Goal: Task Accomplishment & Management: Use online tool/utility

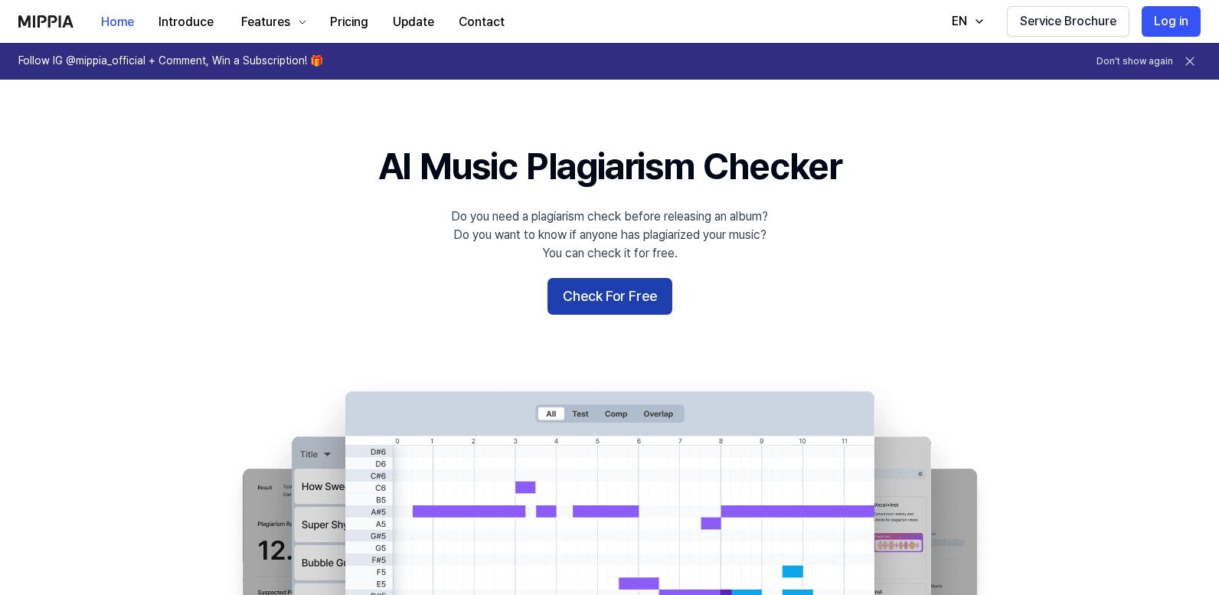
click at [614, 304] on button "Check For Free" at bounding box center [610, 296] width 125 height 37
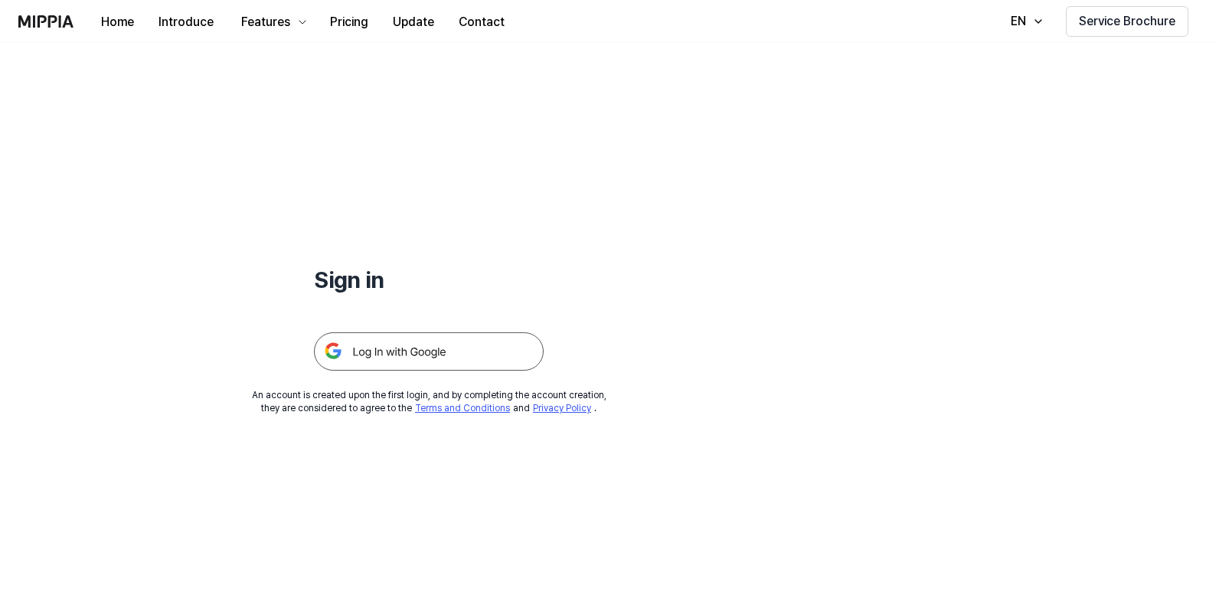
click at [412, 350] on img at bounding box center [429, 351] width 230 height 38
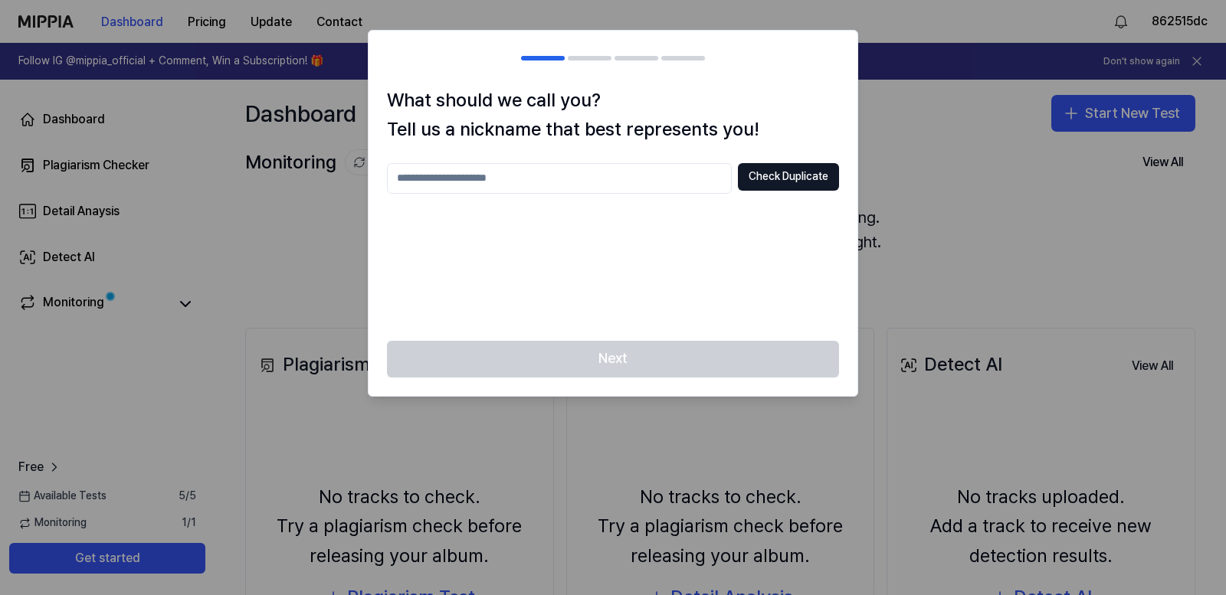
click at [610, 186] on input "text" at bounding box center [559, 178] width 345 height 31
type input "*****"
click at [787, 177] on button "Check Duplicate" at bounding box center [788, 177] width 101 height 28
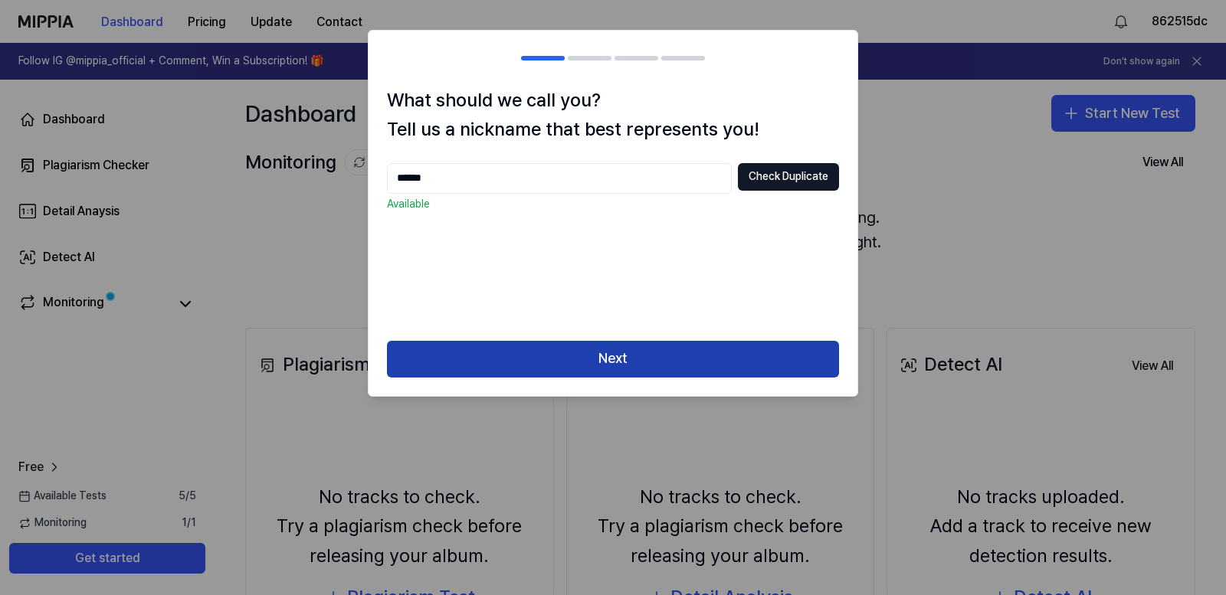
click at [637, 358] on button "Next" at bounding box center [613, 359] width 452 height 37
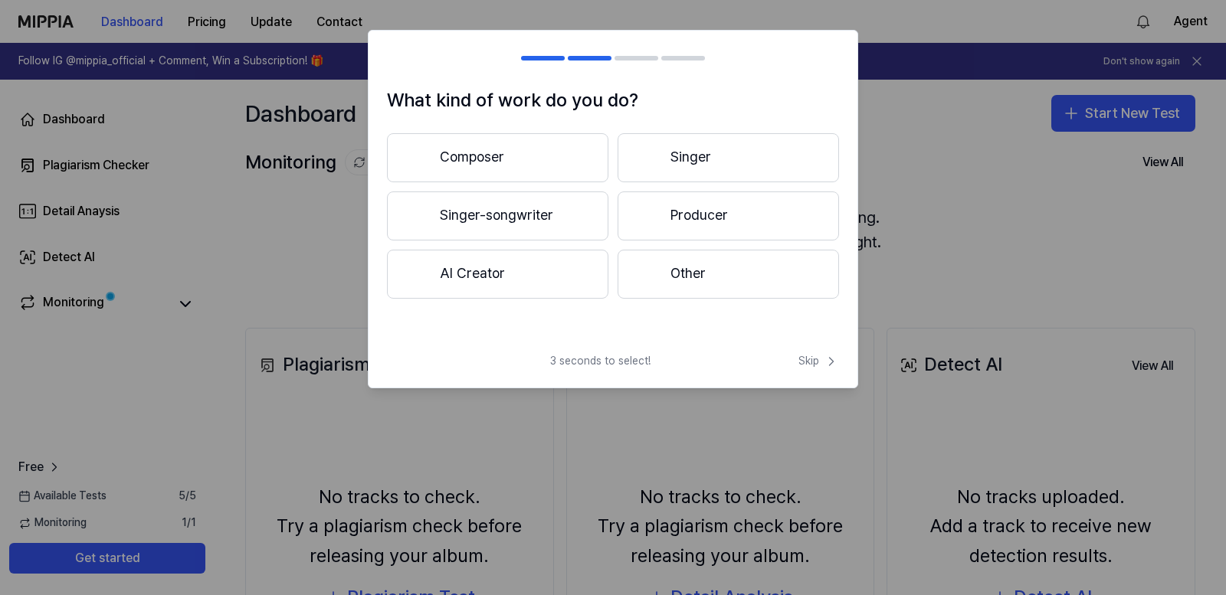
click at [506, 279] on button "AI Creator" at bounding box center [497, 274] width 221 height 49
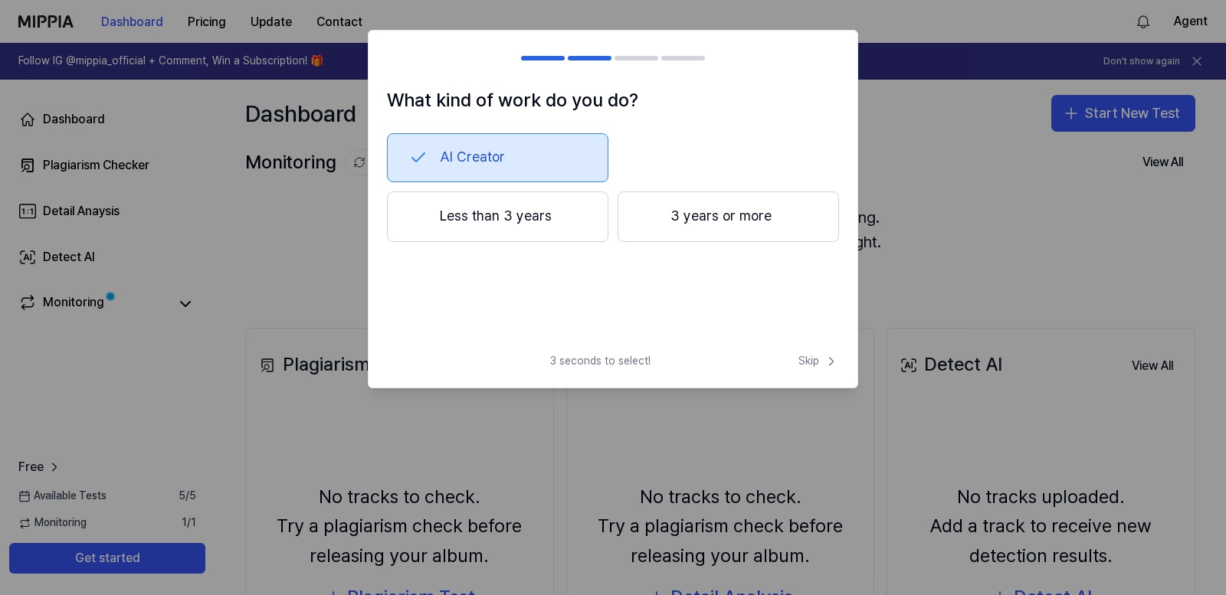
click at [538, 160] on button "AI Creator" at bounding box center [497, 157] width 221 height 49
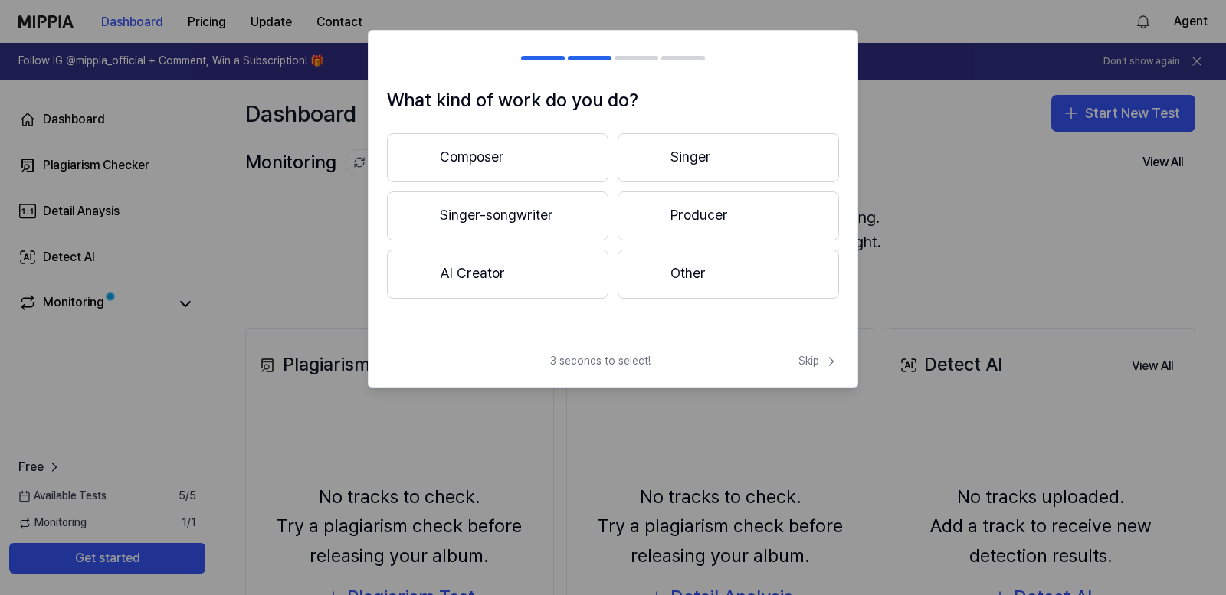
drag, startPoint x: 500, startPoint y: 272, endPoint x: 691, endPoint y: 338, distance: 201.8
click at [506, 271] on button "AI Creator" at bounding box center [497, 274] width 221 height 49
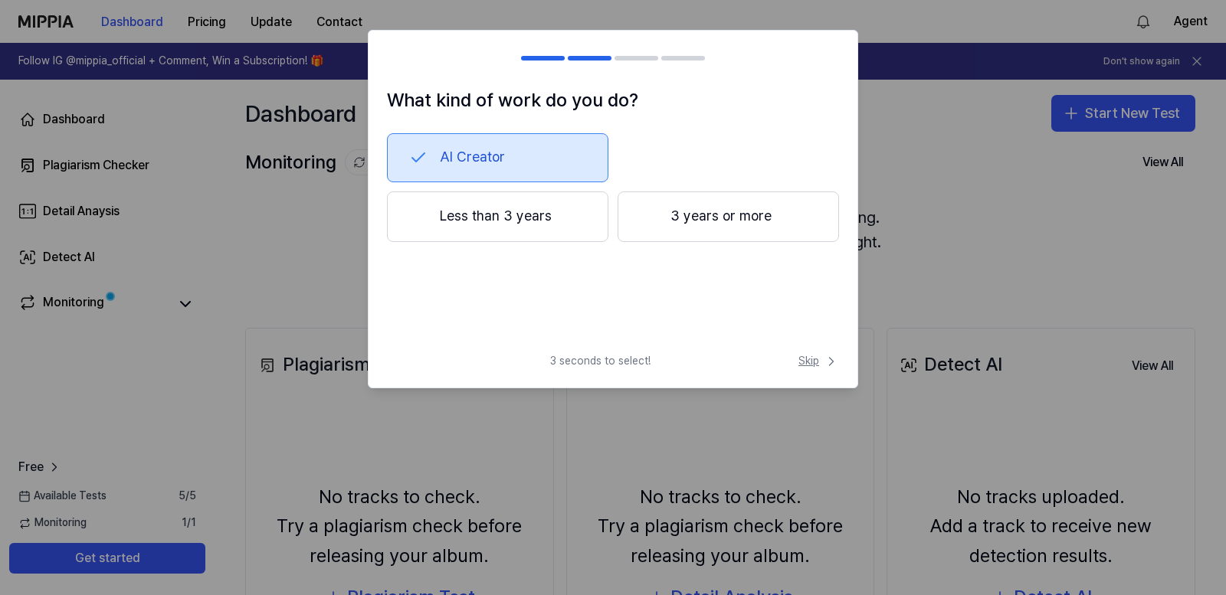
click at [828, 358] on icon at bounding box center [830, 361] width 15 height 15
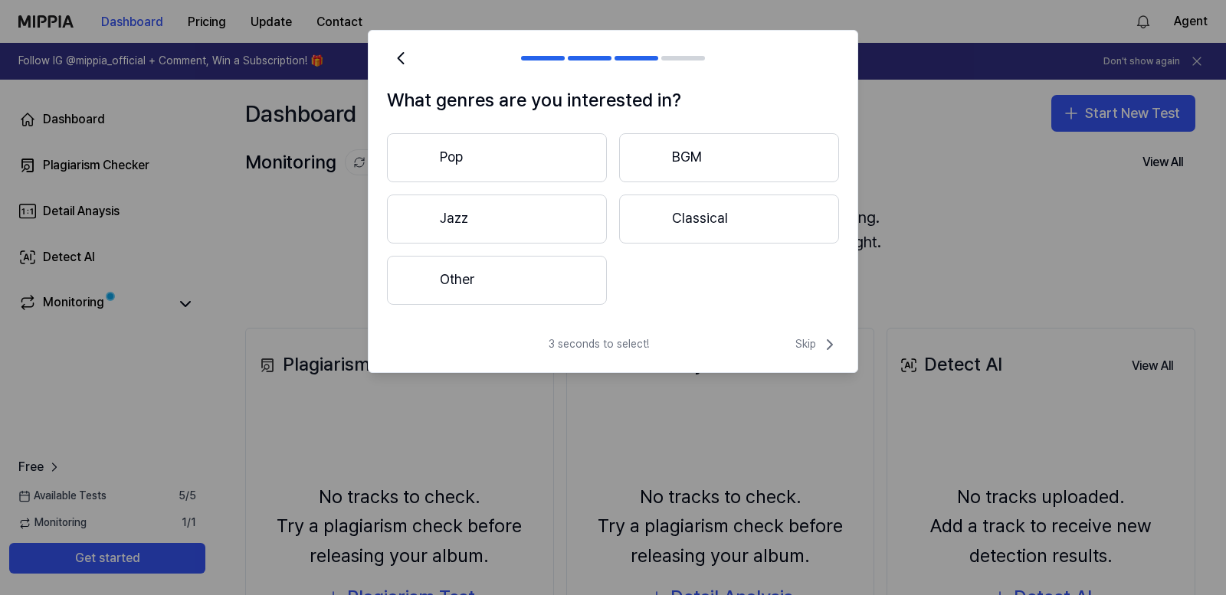
click at [515, 292] on button "Other" at bounding box center [497, 280] width 220 height 49
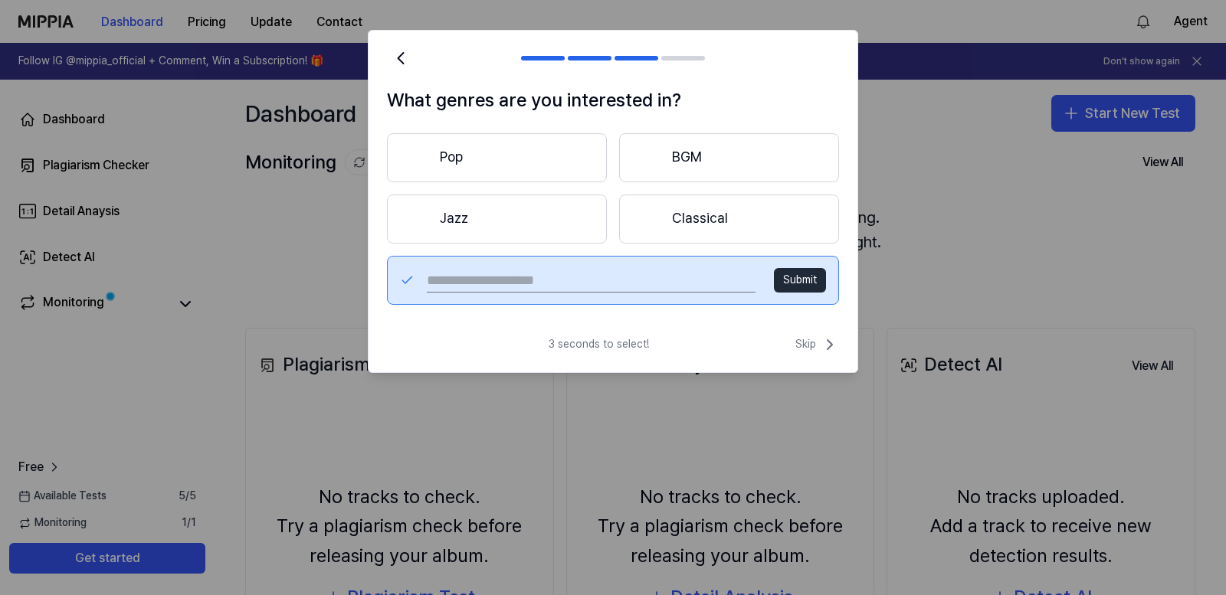
click at [807, 277] on button "Submit" at bounding box center [800, 280] width 52 height 25
click at [808, 349] on span "Skip" at bounding box center [817, 344] width 44 height 18
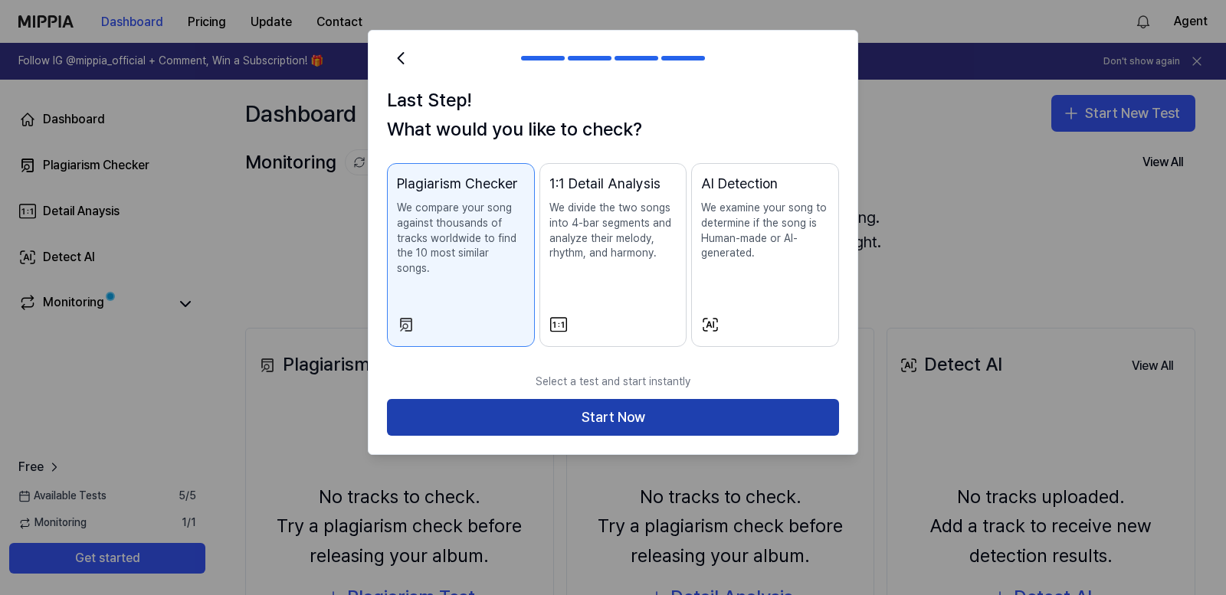
click at [714, 401] on button "Start Now" at bounding box center [613, 417] width 452 height 37
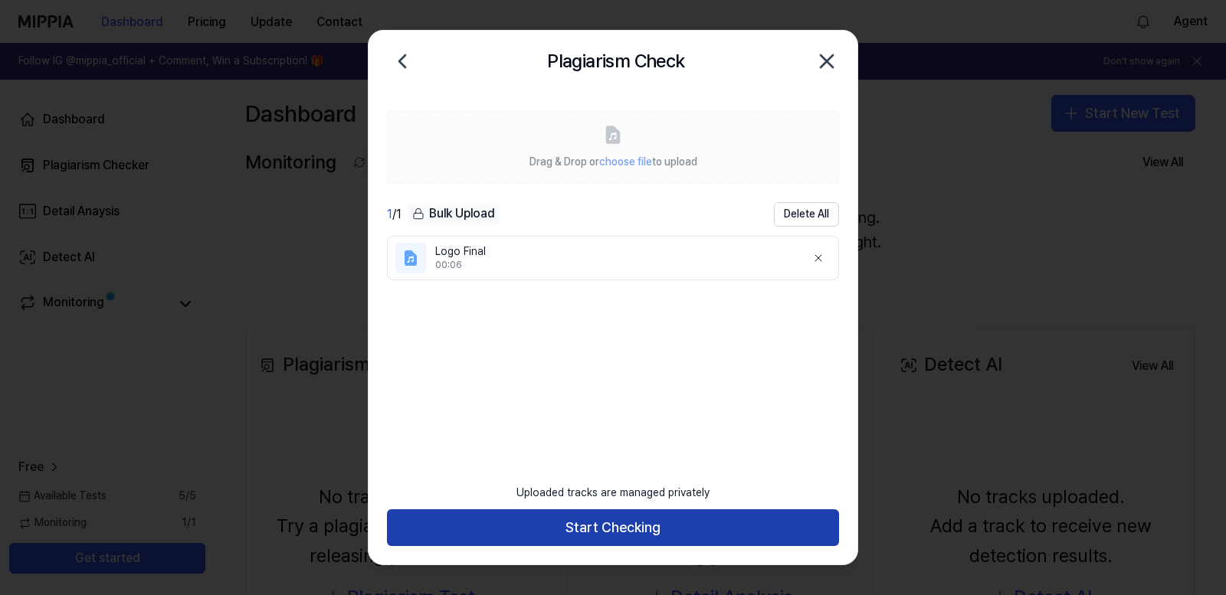
click at [634, 529] on button "Start Checking" at bounding box center [613, 527] width 452 height 37
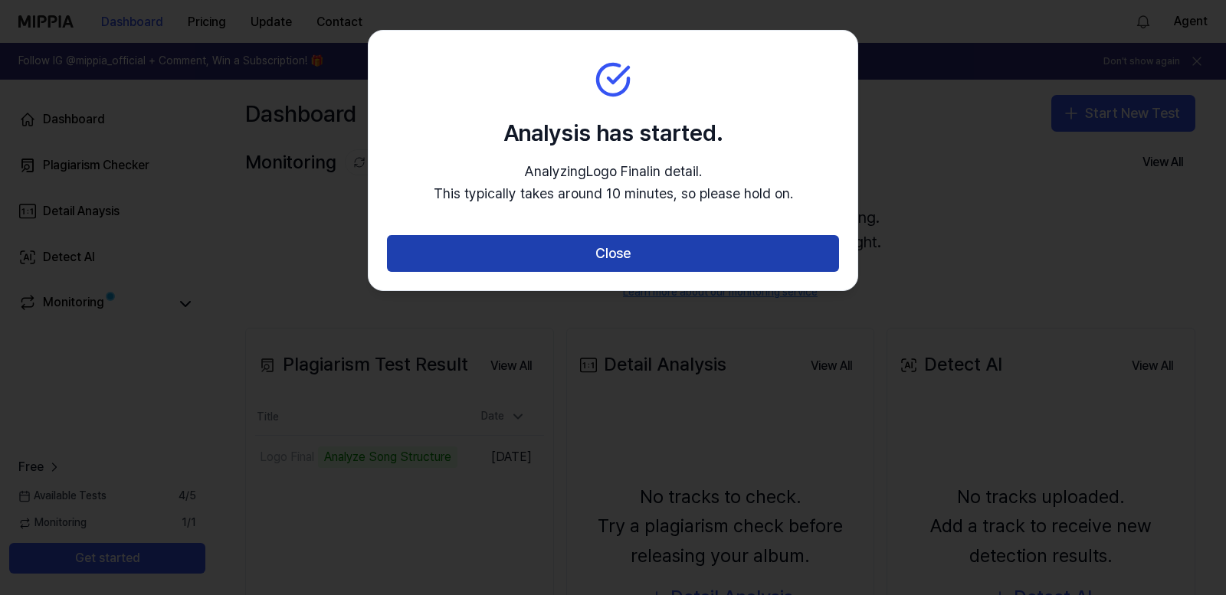
click at [613, 260] on button "Close" at bounding box center [613, 253] width 452 height 37
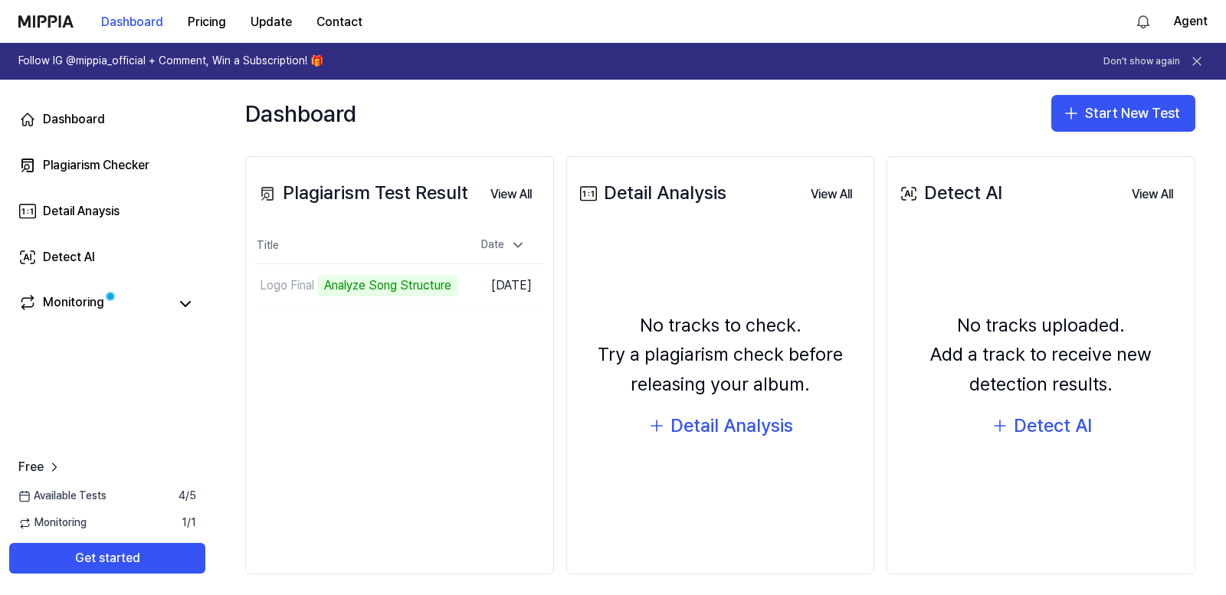
scroll to position [182, 0]
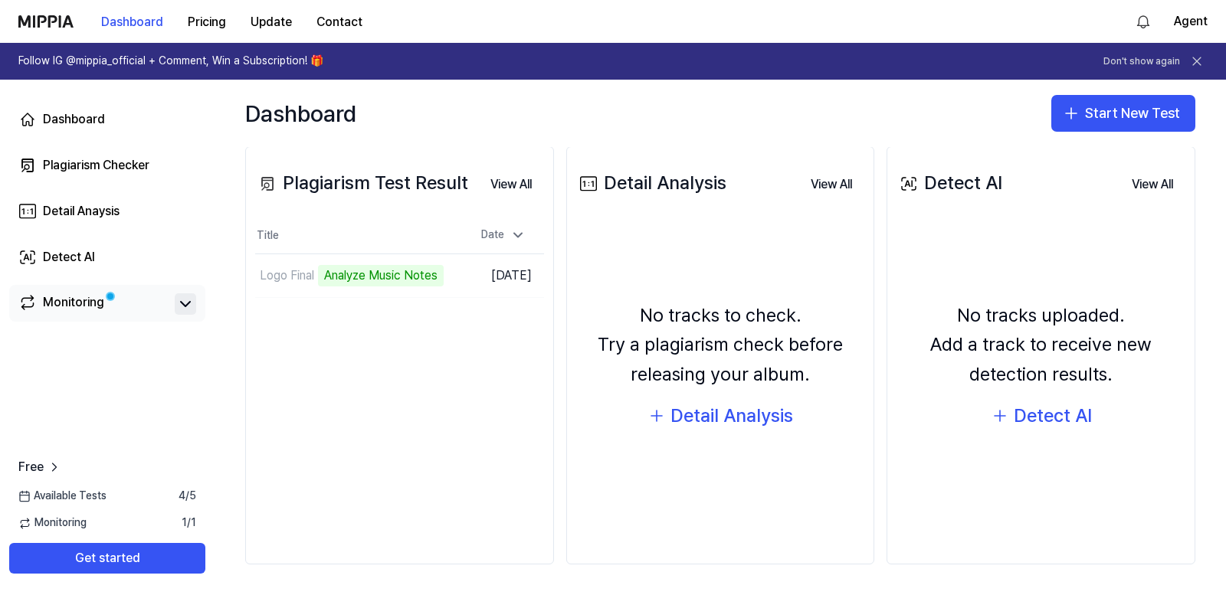
click at [188, 305] on icon at bounding box center [185, 304] width 9 height 5
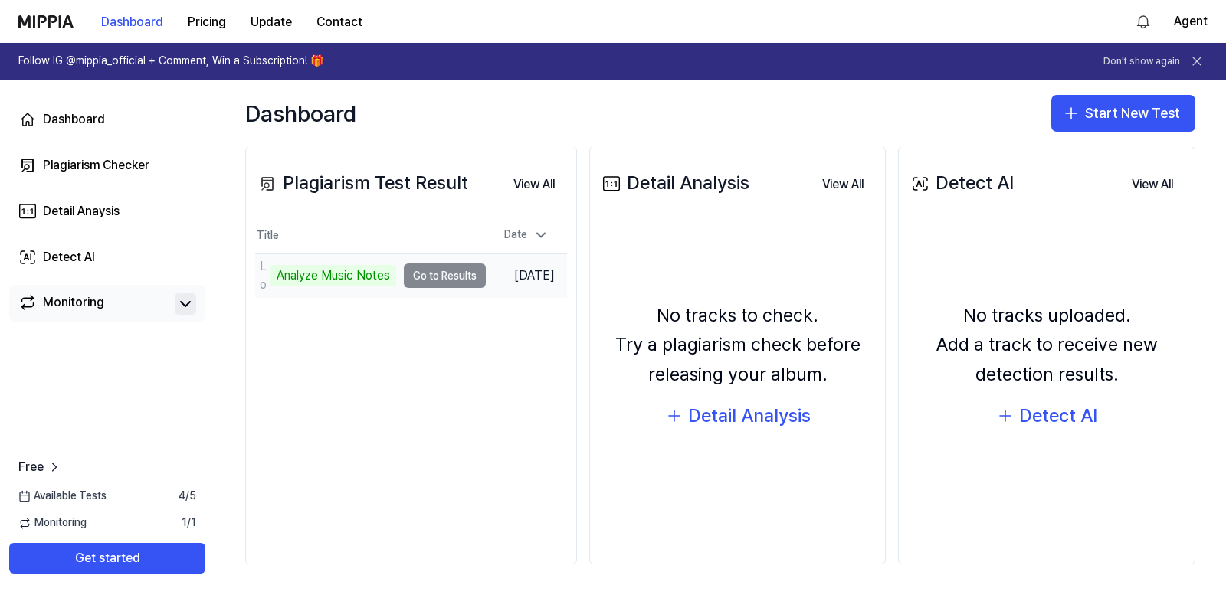
click at [458, 273] on td "Logo Final Analyze Music Notes Go to Results" at bounding box center [370, 275] width 231 height 43
click at [435, 273] on td "Logo Final Analyze Music Notes Go to Results" at bounding box center [370, 275] width 231 height 43
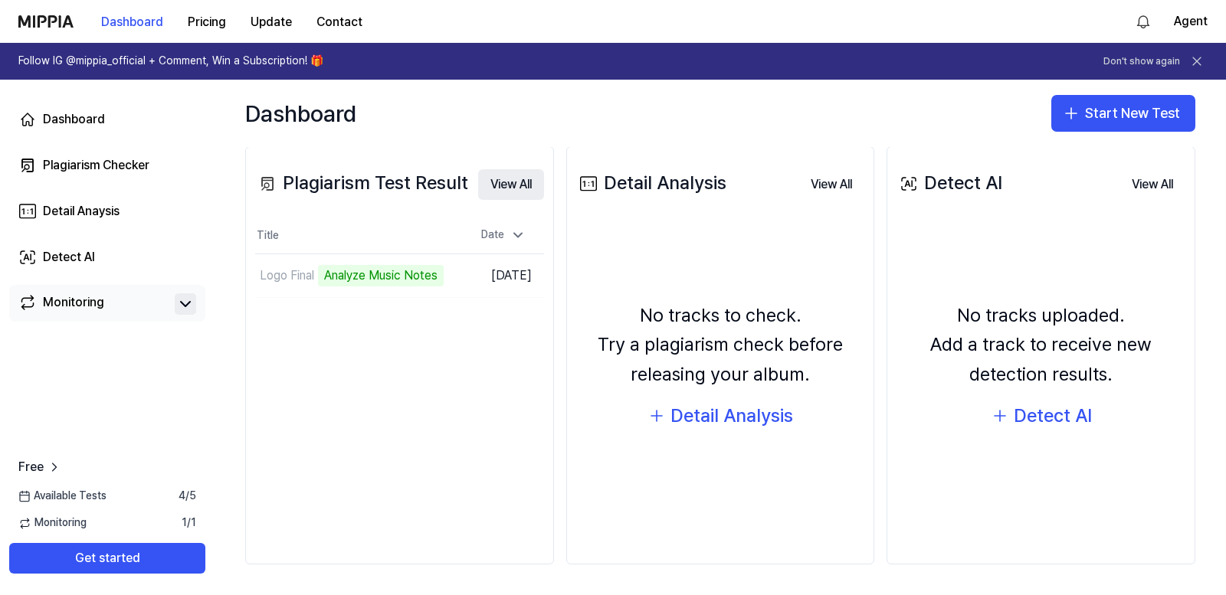
click at [504, 185] on button "View All" at bounding box center [511, 184] width 66 height 31
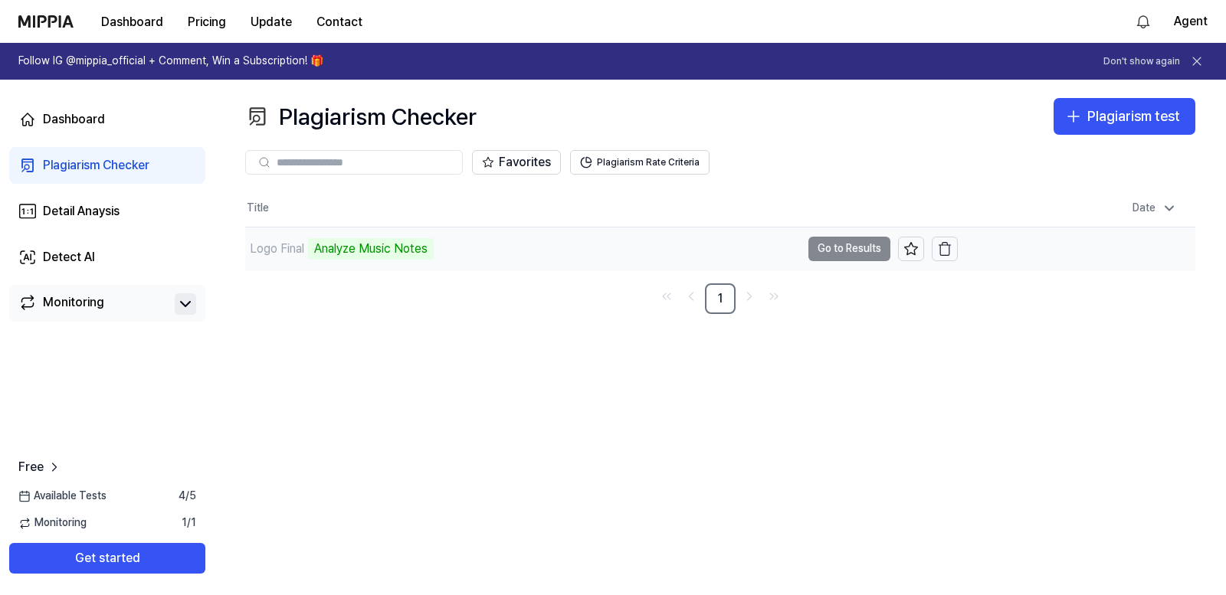
click at [853, 249] on td "Logo Final Analyze Music Notes Go to Results" at bounding box center [601, 248] width 712 height 43
click at [812, 254] on td "Logo Final Analyze Music Notes Go to Results" at bounding box center [601, 248] width 712 height 43
click at [496, 254] on div "Logo Final Analyze Music Notes" at bounding box center [522, 248] width 555 height 43
click at [300, 247] on div "Logo Final" at bounding box center [277, 249] width 54 height 18
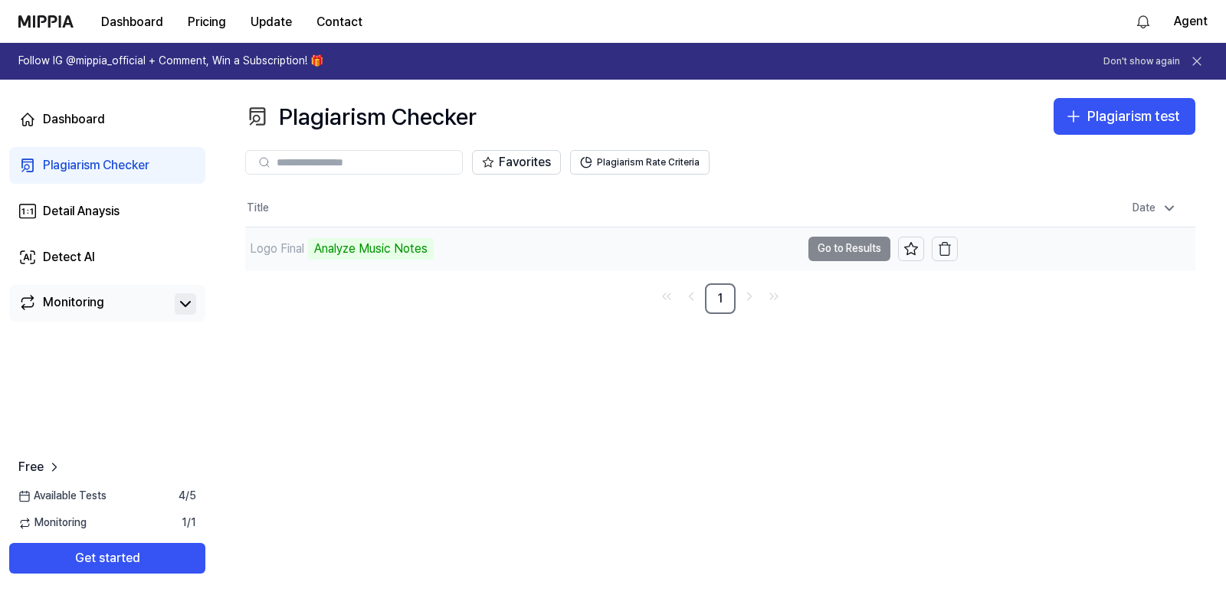
click at [364, 250] on div "Analyze Music Notes" at bounding box center [371, 248] width 126 height 21
click at [612, 240] on div "Logo Final Analyze Music Notes" at bounding box center [522, 248] width 555 height 43
click at [826, 249] on td "Logo Final Analyze Music Notes Go to Results" at bounding box center [601, 248] width 712 height 43
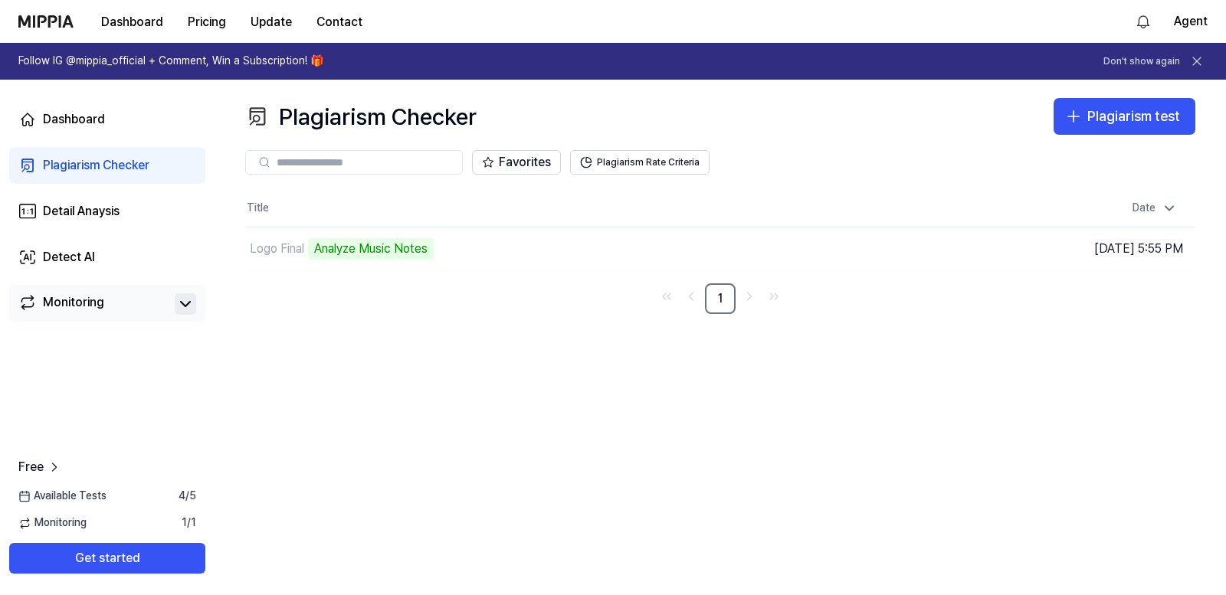
click at [516, 435] on div "Plagiarism Checker Plagiarism test Plagiarism Checker Detail Analysis Detect AI…" at bounding box center [719, 337] width 1011 height 515
